Goal: Task Accomplishment & Management: Manage account settings

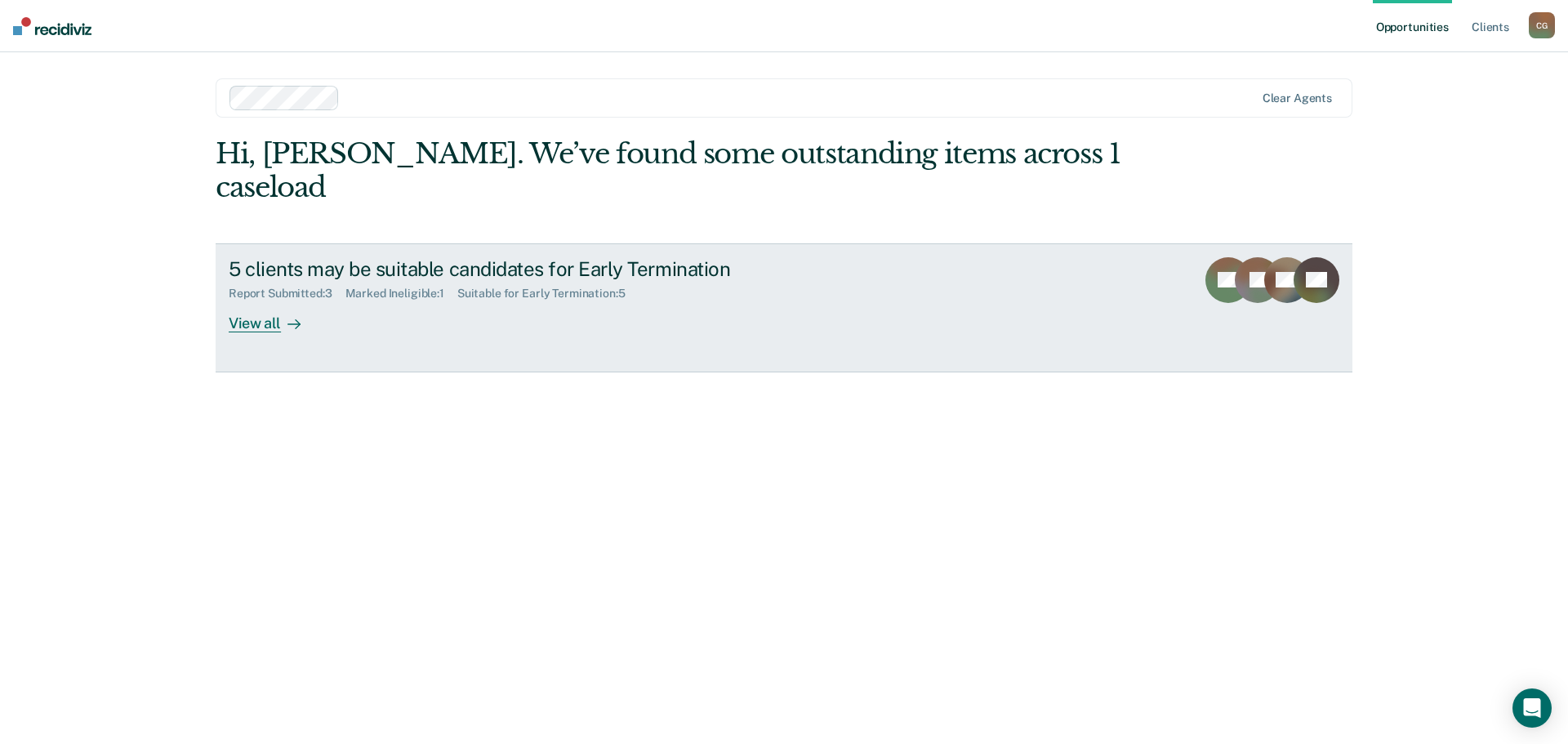
click at [608, 286] on div "Suitable for Early Termination : 5" at bounding box center [548, 293] width 181 height 13
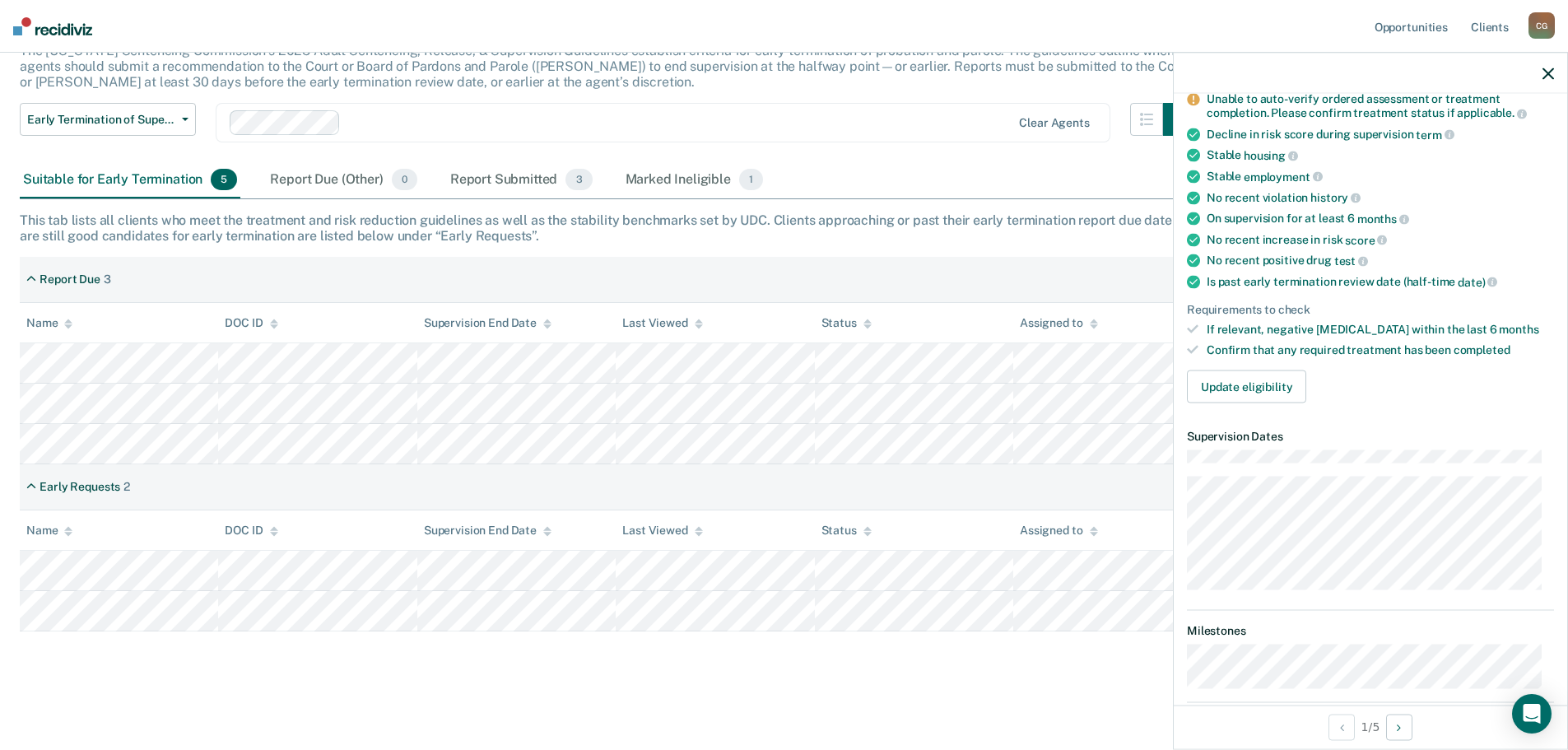
scroll to position [165, 0]
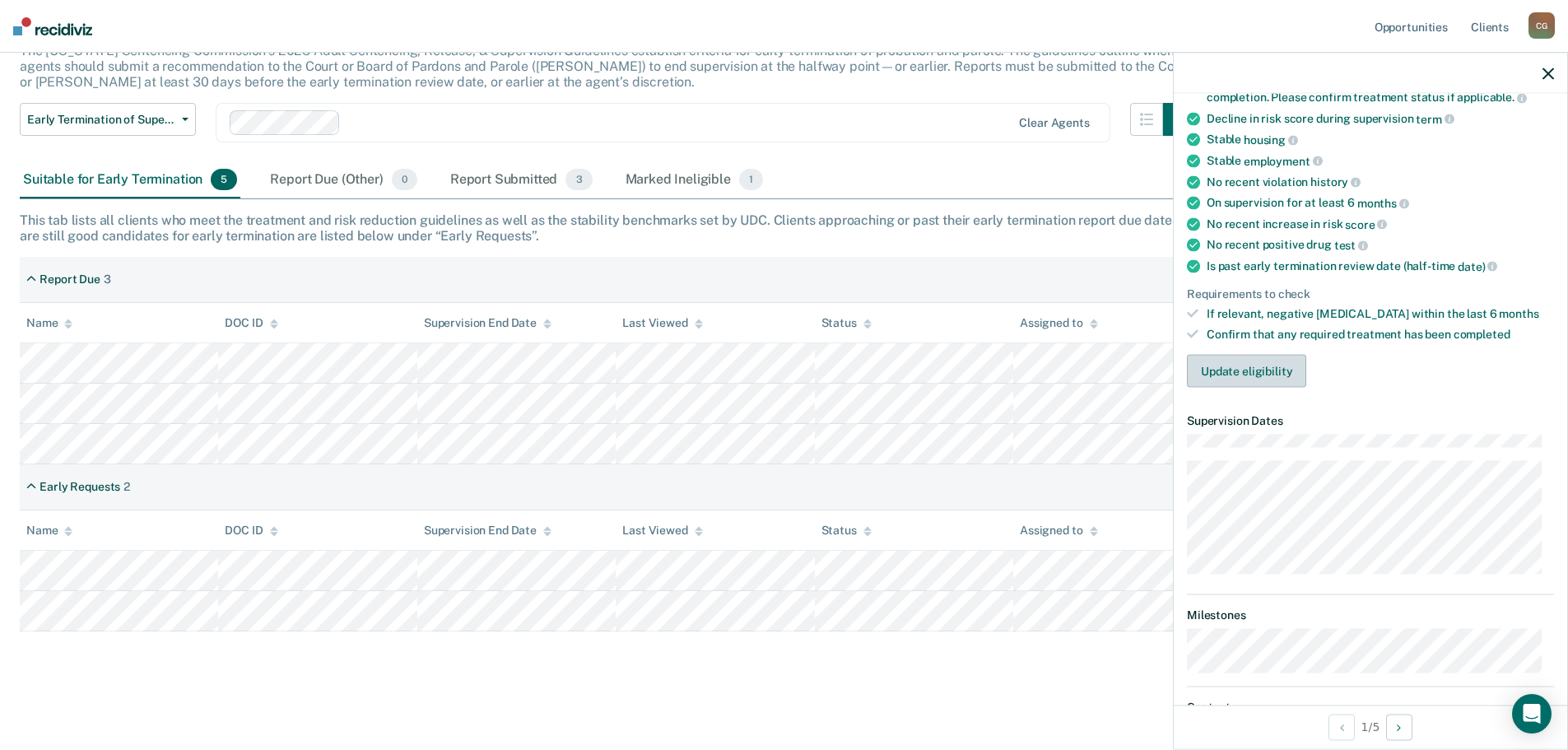
click at [1266, 373] on button "Update eligibility" at bounding box center [1246, 370] width 120 height 33
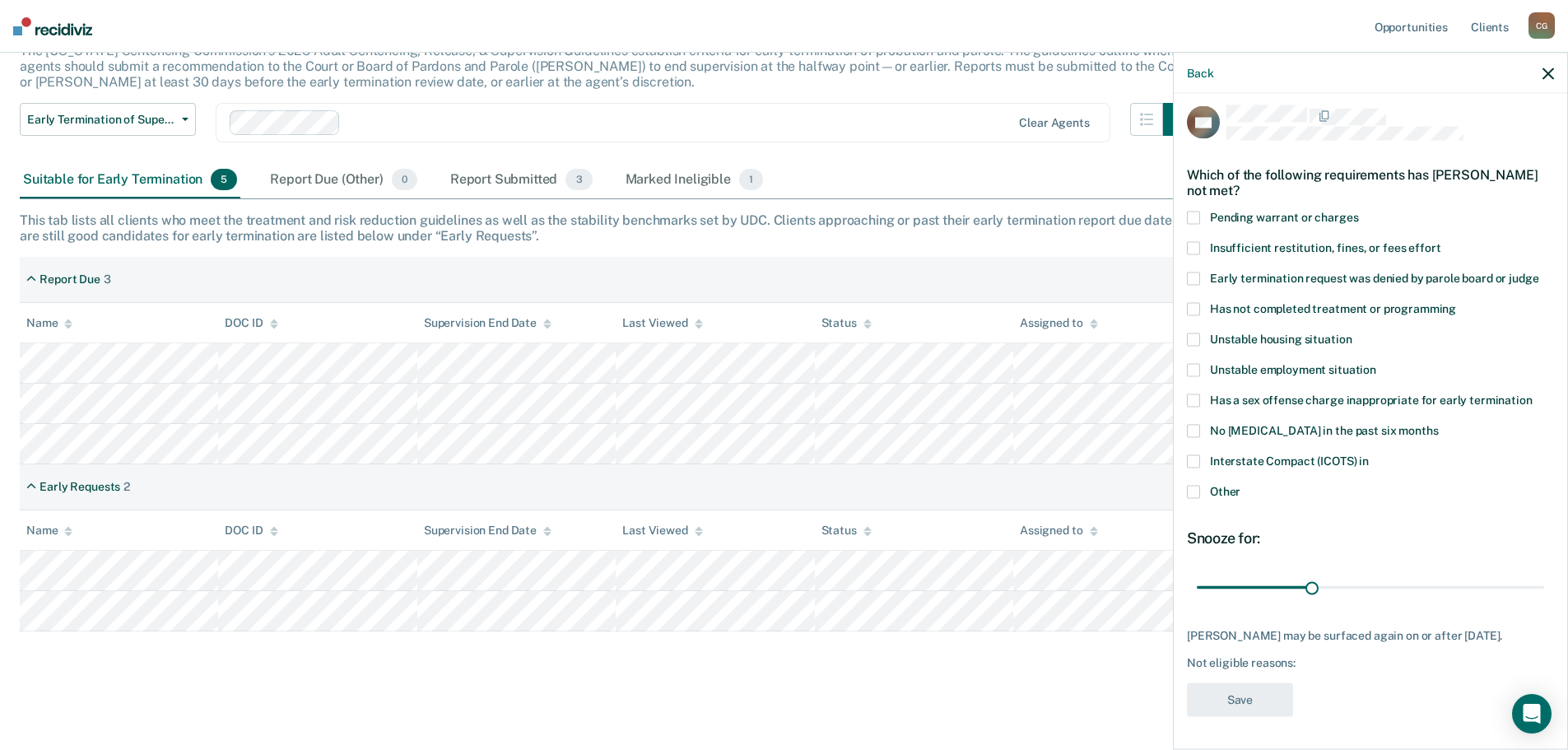
scroll to position [7, 0]
click at [1253, 309] on span "Has not completed treatment or programming" at bounding box center [1333, 310] width 246 height 14
click at [1456, 304] on input "Has not completed treatment or programming" at bounding box center [1456, 304] width 0 height 0
click at [1242, 711] on button "Save" at bounding box center [1239, 702] width 106 height 34
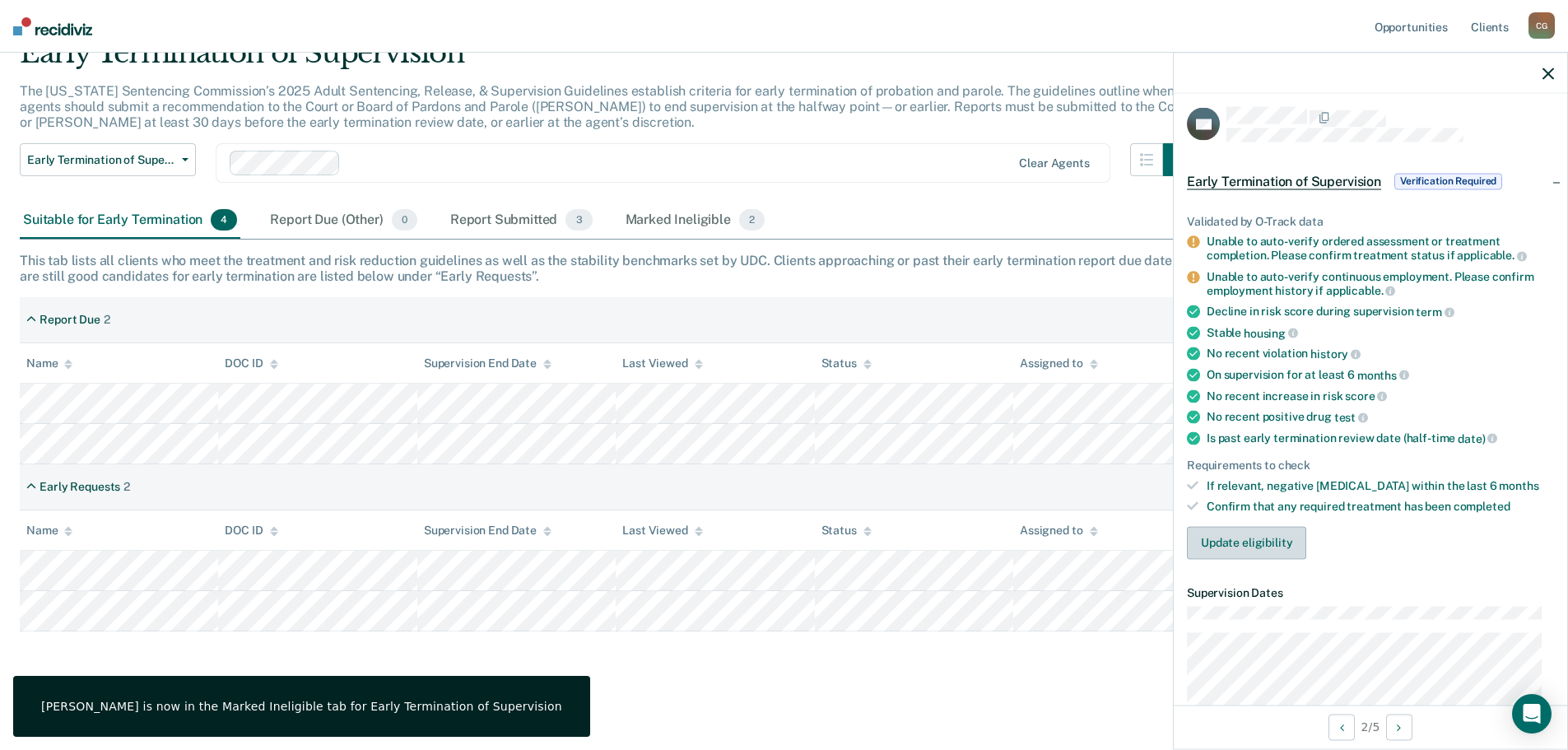
click at [1283, 545] on button "Update eligibility" at bounding box center [1246, 542] width 120 height 33
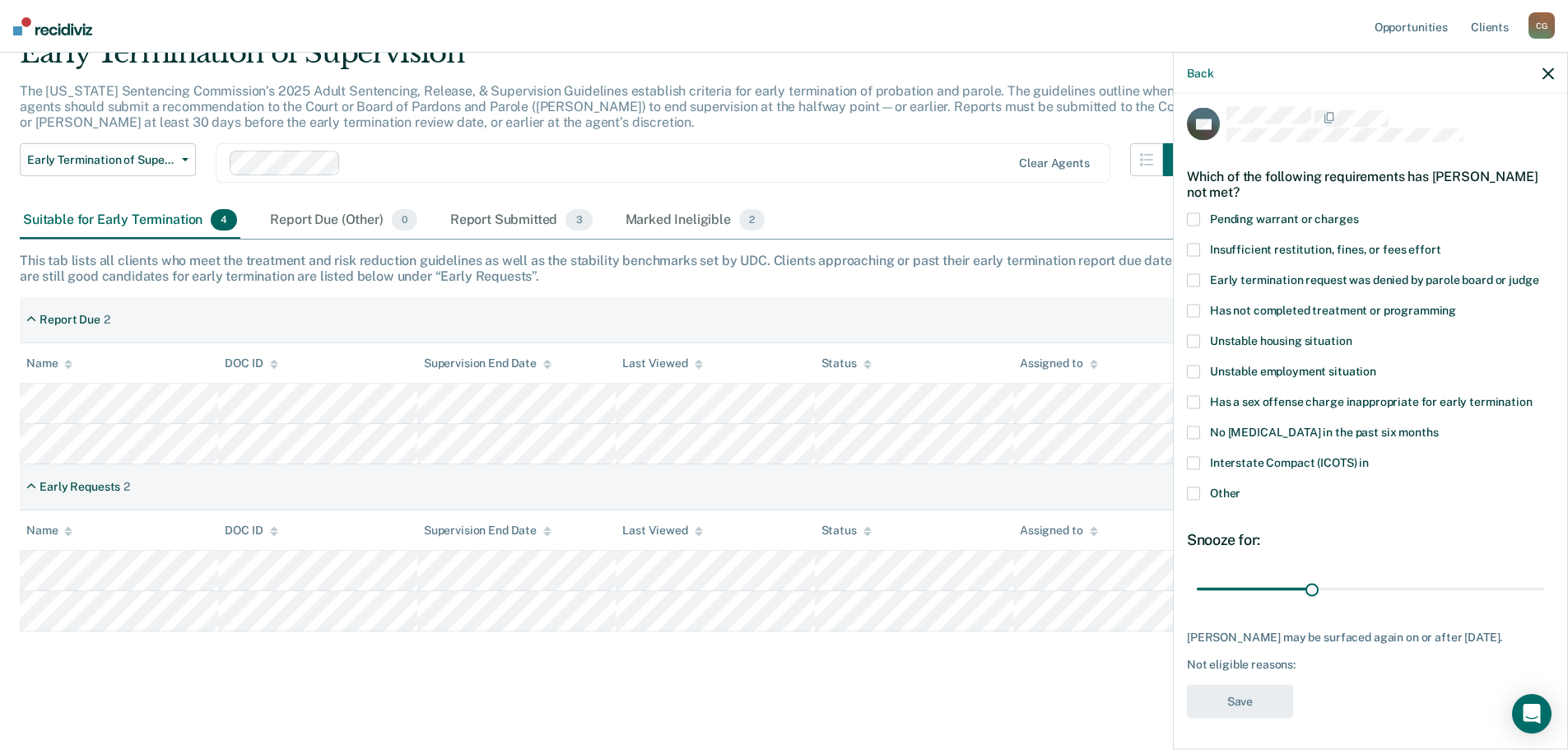
click at [1245, 306] on span "Has not completed treatment or programming" at bounding box center [1333, 310] width 246 height 14
click at [1456, 304] on input "Has not completed treatment or programming" at bounding box center [1456, 304] width 0 height 0
click at [1222, 689] on button "Save" at bounding box center [1239, 702] width 106 height 34
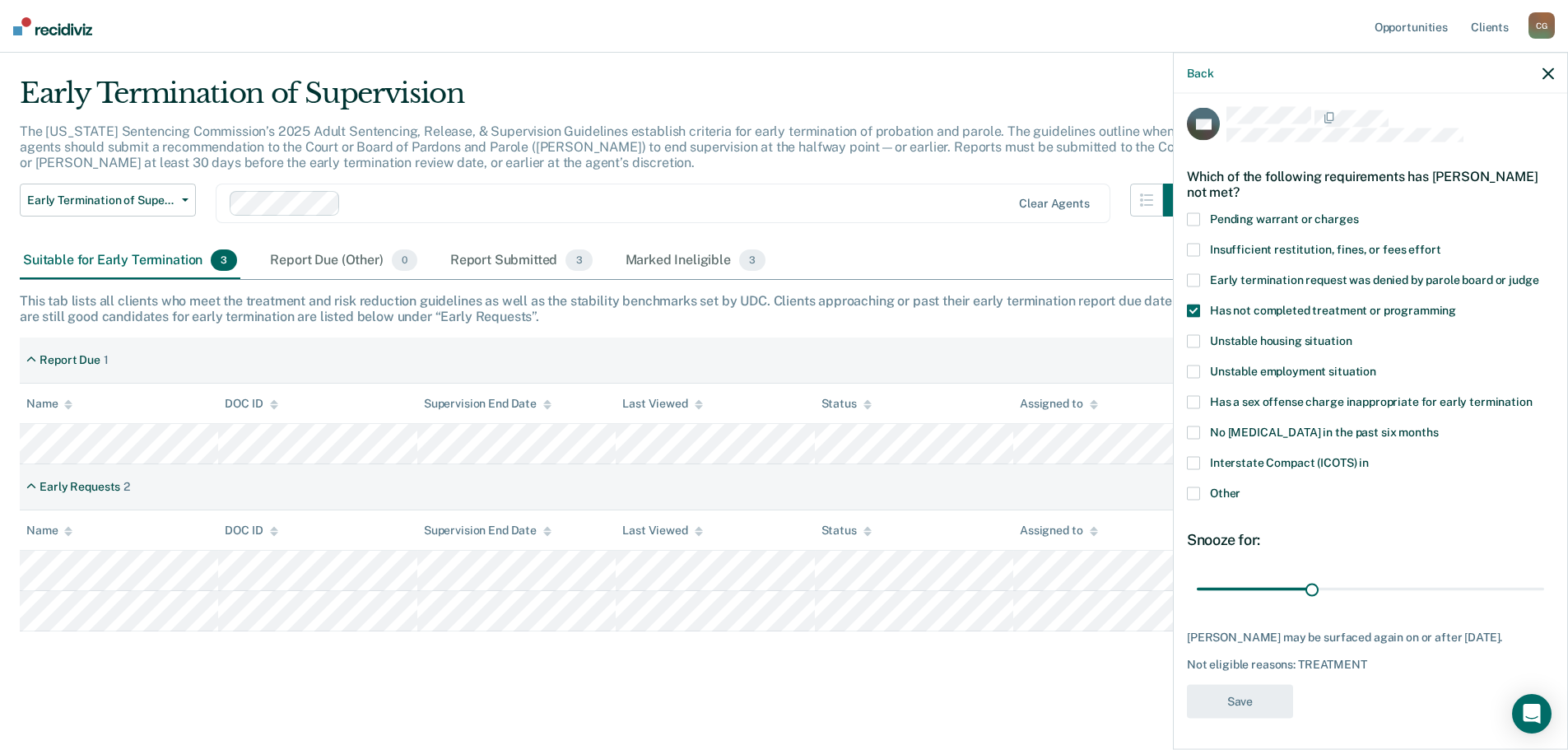
scroll to position [37, 0]
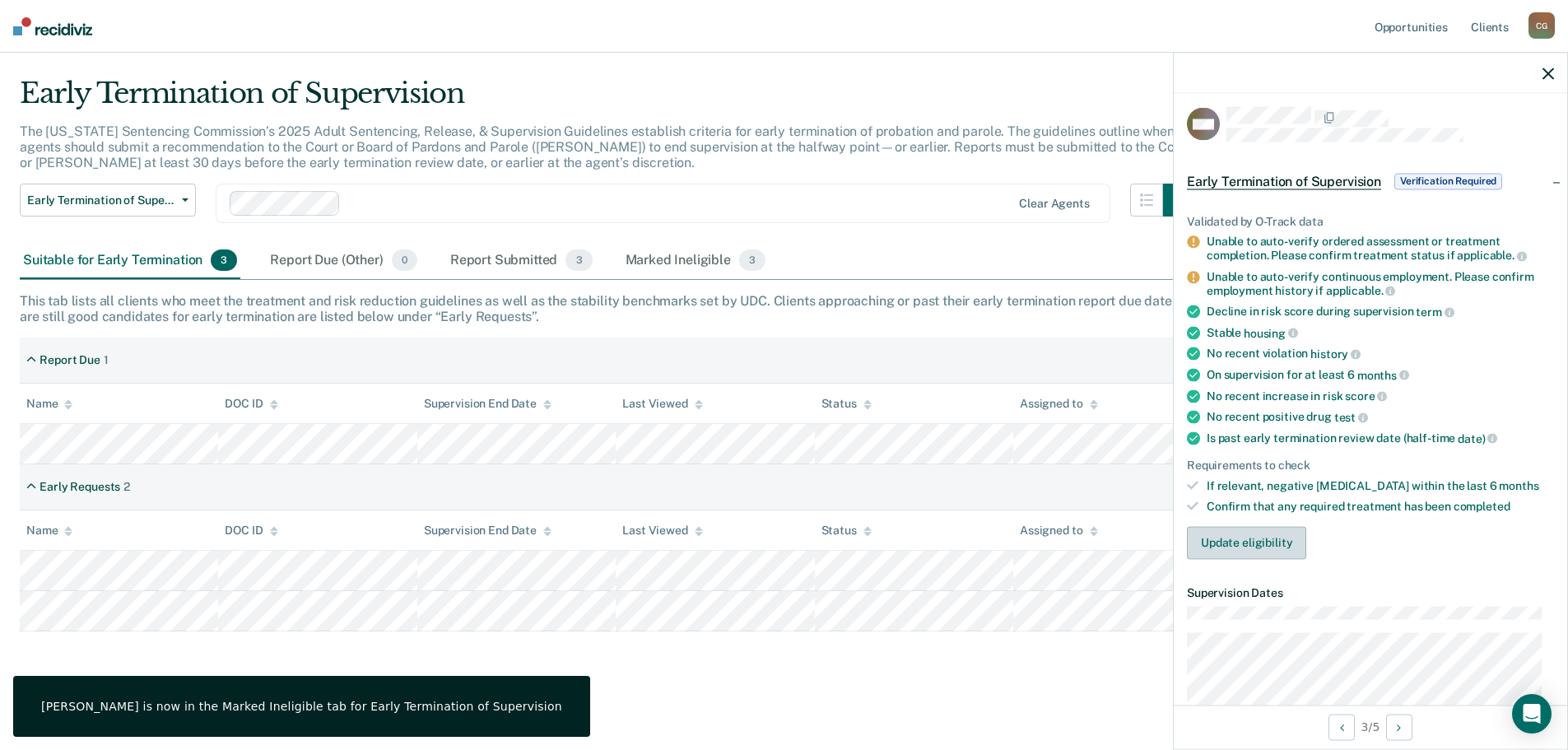
click at [1243, 542] on button "Update eligibility" at bounding box center [1246, 542] width 120 height 33
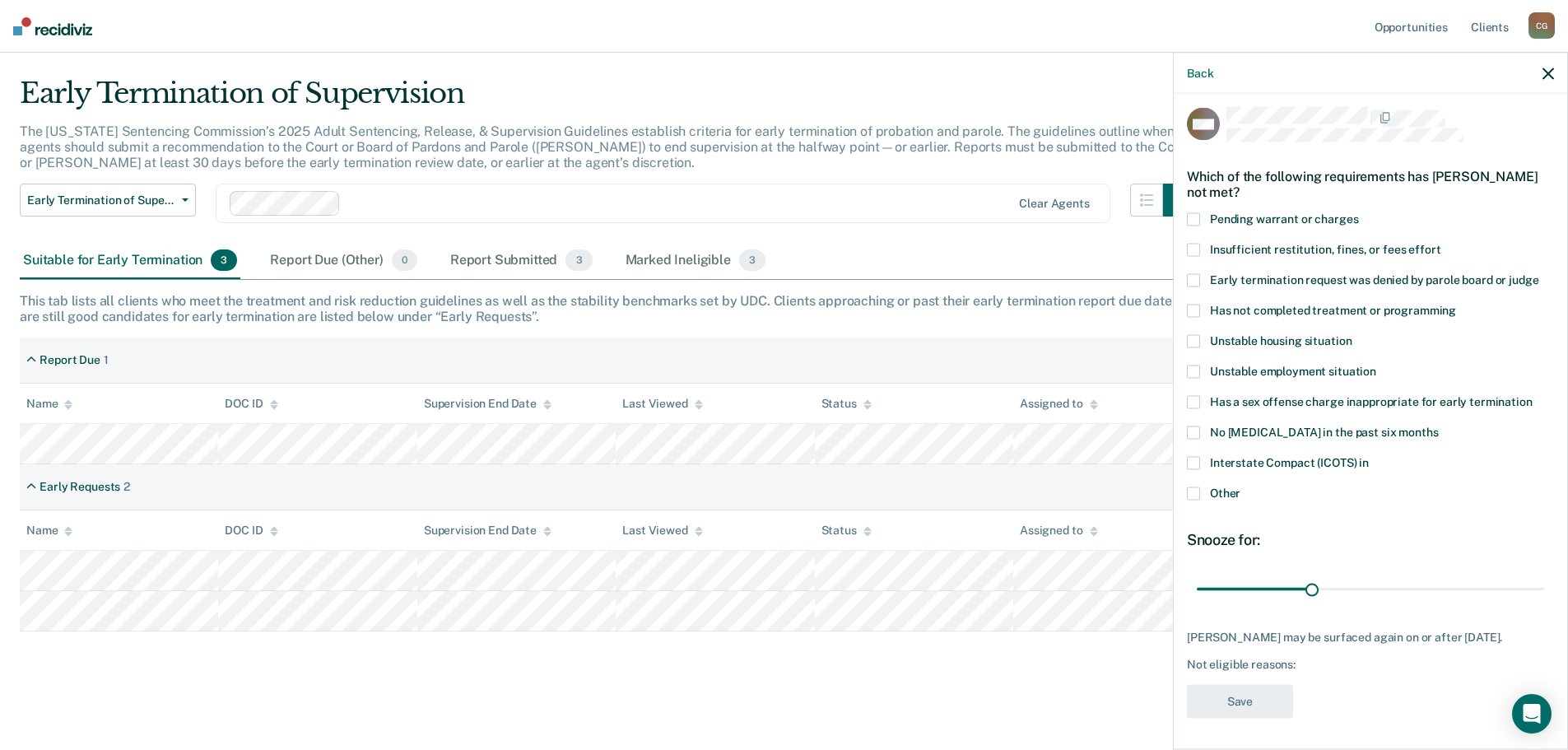
click at [1247, 312] on span "Has not completed treatment or programming" at bounding box center [1333, 310] width 246 height 14
click at [1456, 304] on input "Has not completed treatment or programming" at bounding box center [1456, 304] width 0 height 0
click at [1232, 712] on button "Save" at bounding box center [1239, 702] width 106 height 34
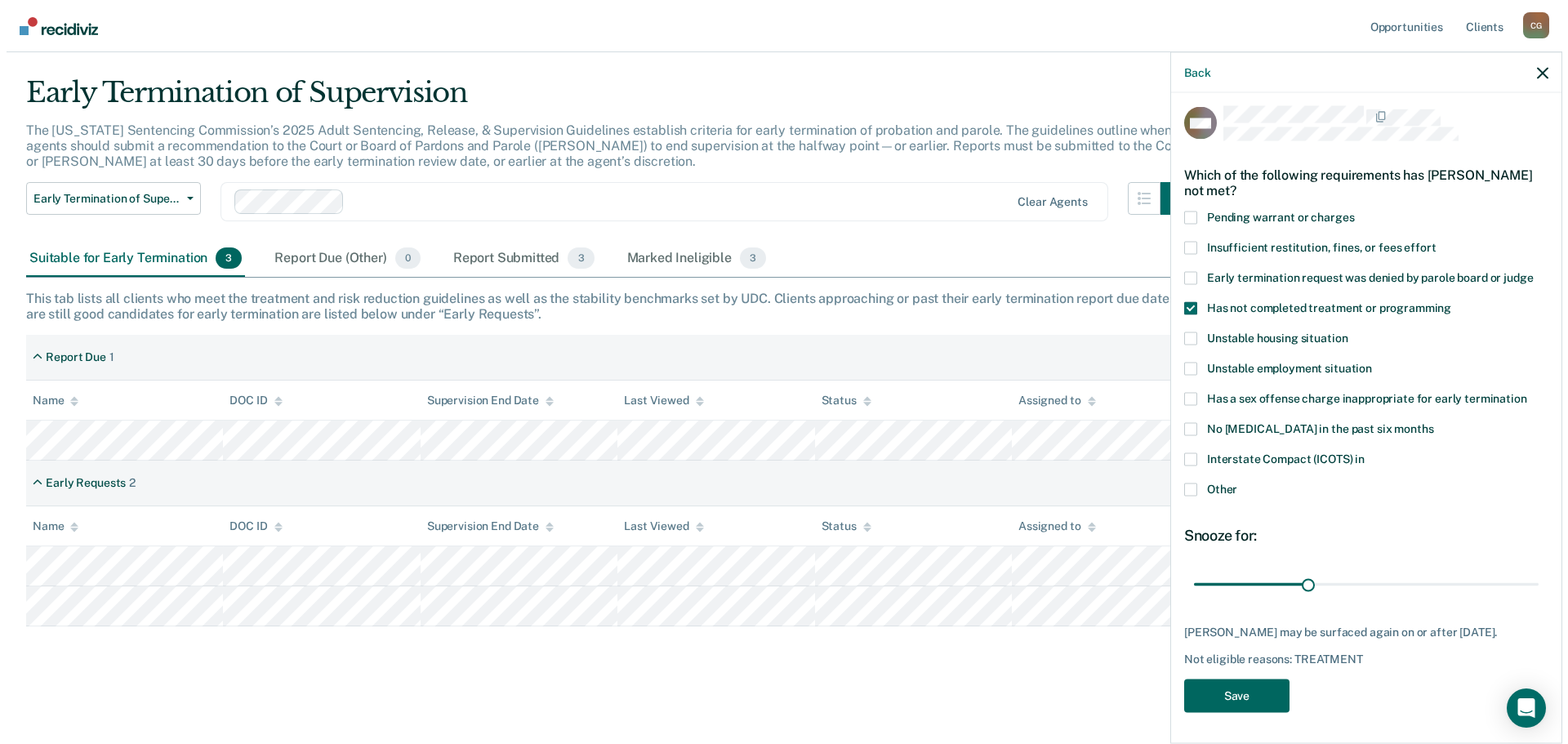
scroll to position [0, 0]
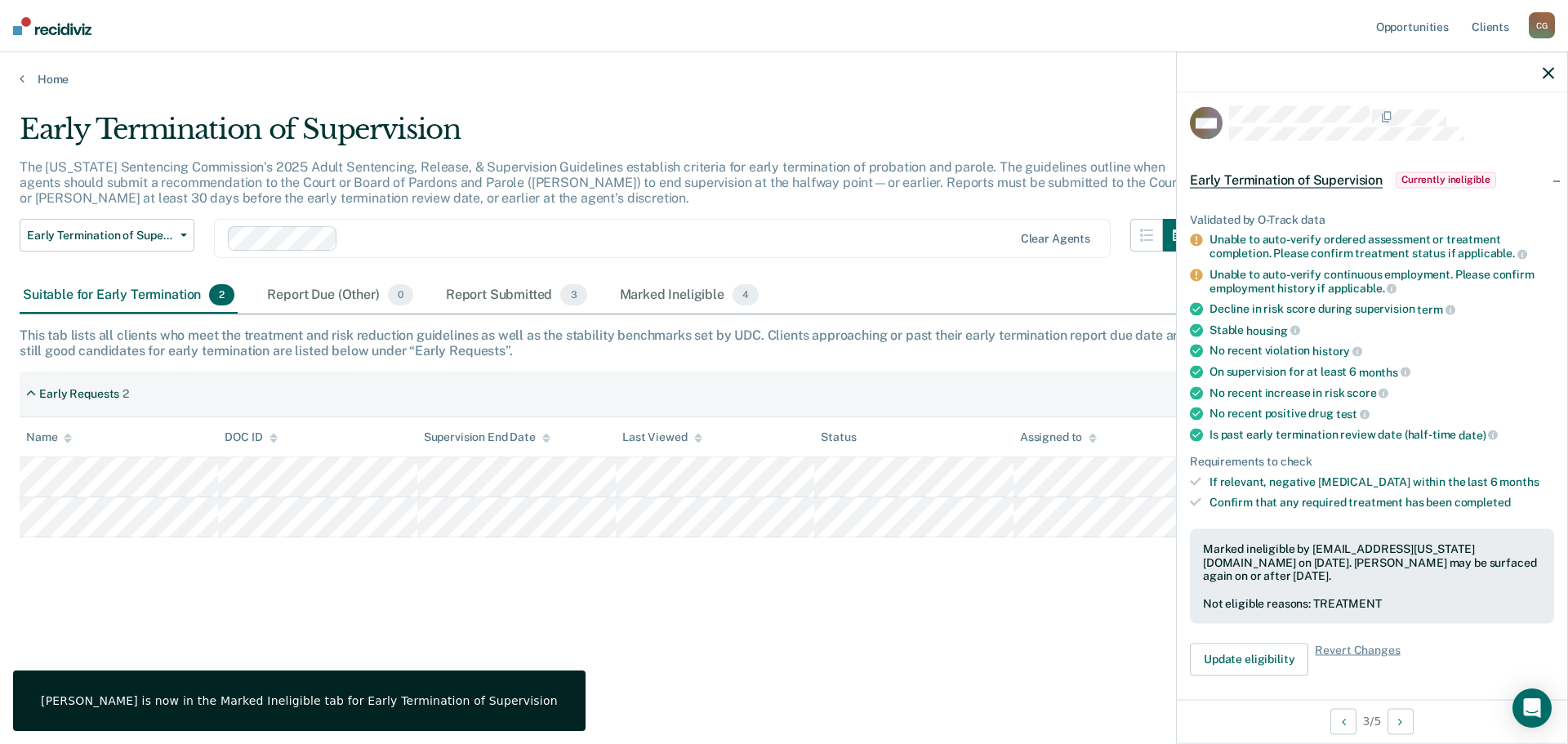
click at [1545, 71] on icon "button" at bounding box center [1549, 72] width 12 height 12
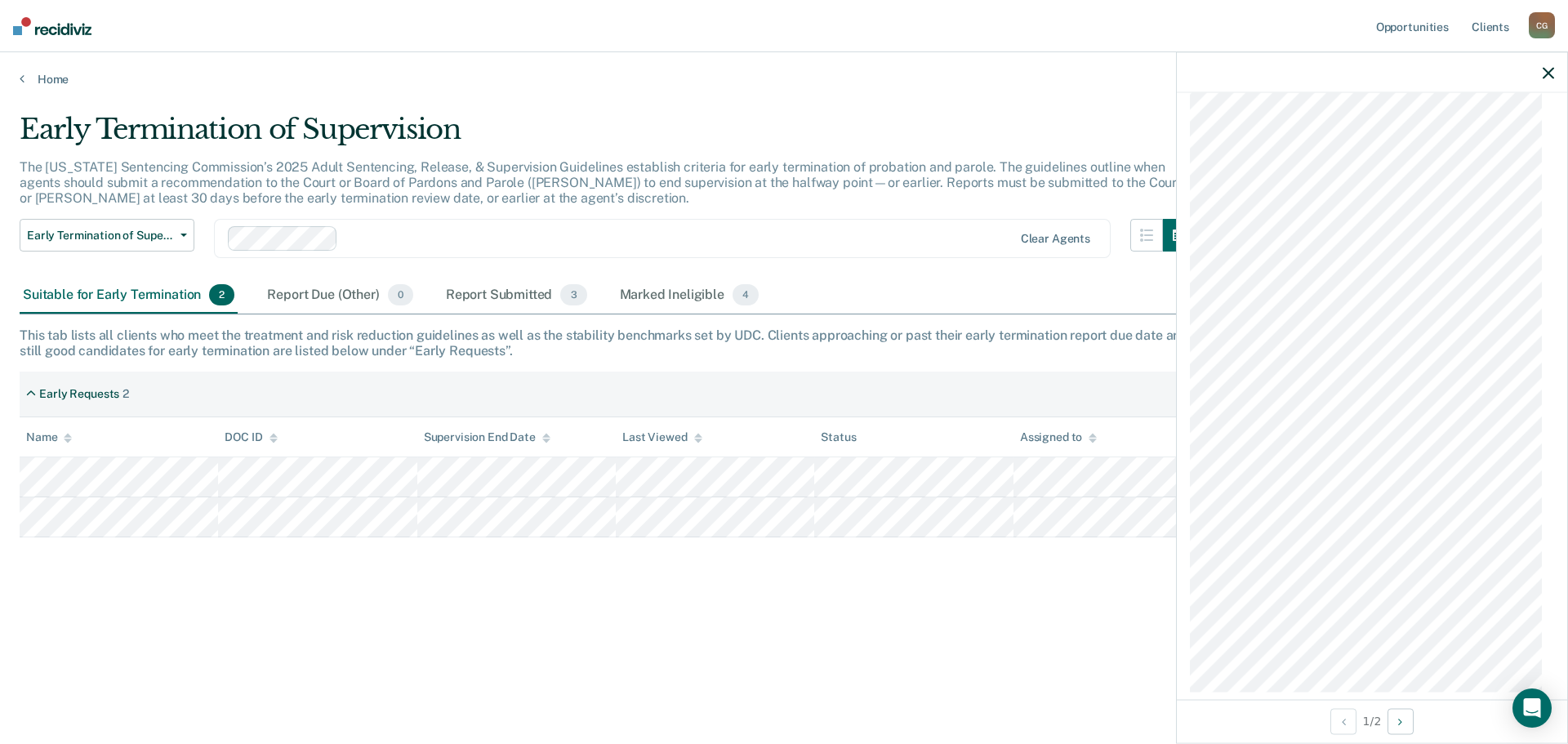
scroll to position [1468, 0]
